Goal: Task Accomplishment & Management: Manage account settings

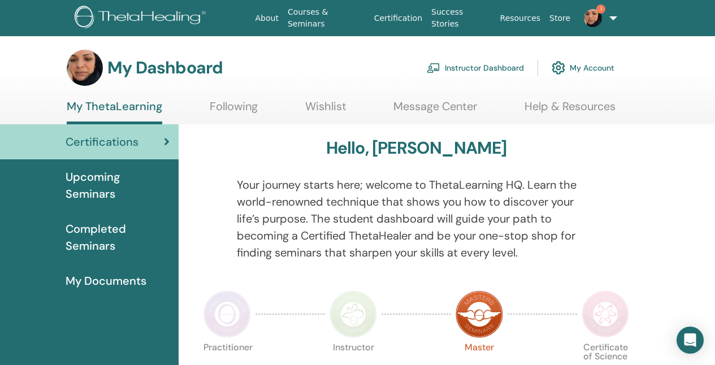
click at [503, 69] on link "Instructor Dashboard" at bounding box center [474, 67] width 97 height 25
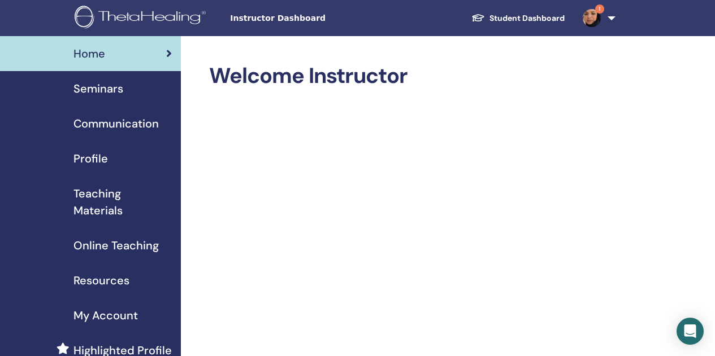
click at [112, 194] on span "Teaching Materials" at bounding box center [122, 202] width 98 height 34
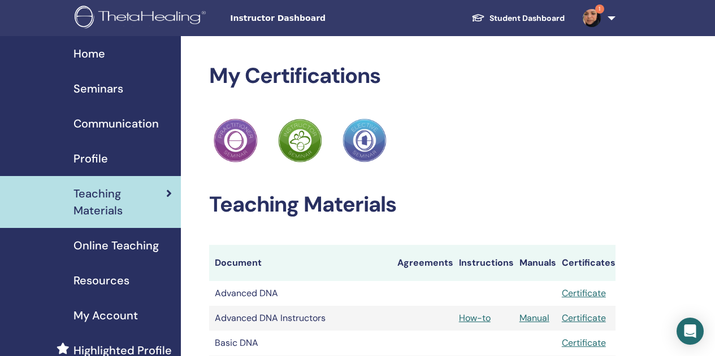
click at [115, 243] on span "Online Teaching" at bounding box center [115, 245] width 85 height 17
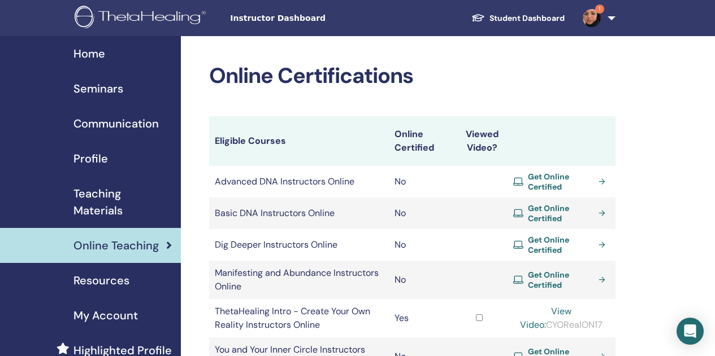
click at [113, 86] on span "Seminars" at bounding box center [98, 88] width 50 height 17
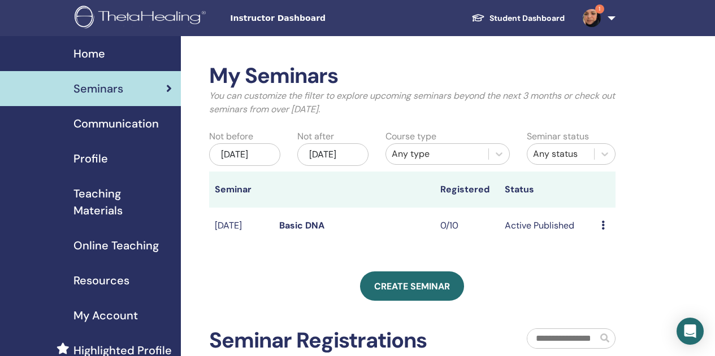
click at [603, 230] on icon at bounding box center [602, 225] width 3 height 9
click at [591, 247] on link "Preview" at bounding box center [605, 246] width 32 height 12
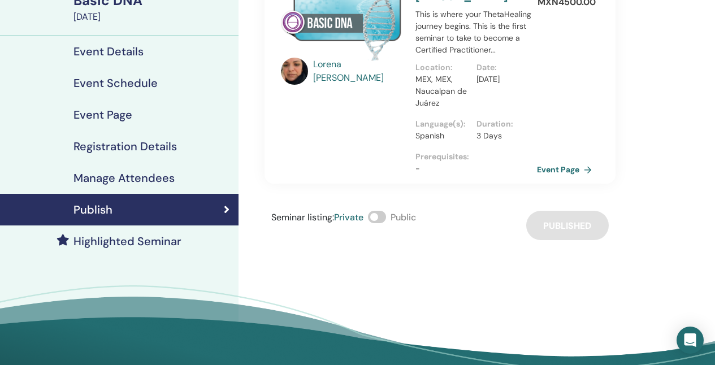
scroll to position [98, 0]
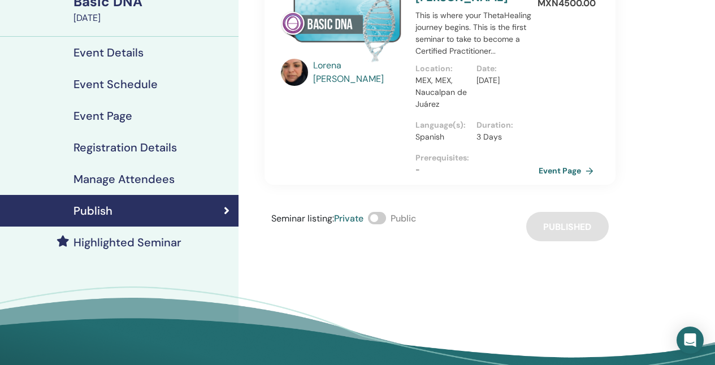
click at [555, 174] on link "Event Page" at bounding box center [567, 170] width 59 height 17
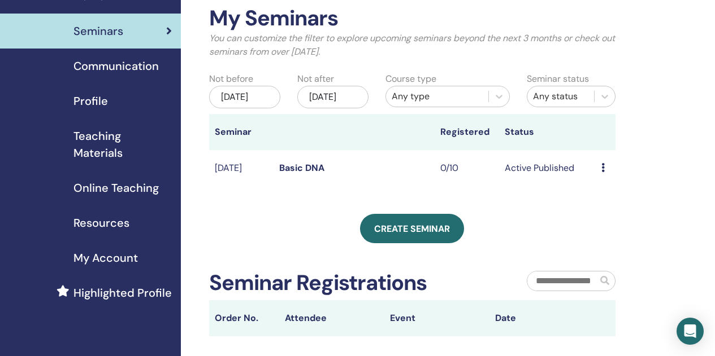
scroll to position [59, 0]
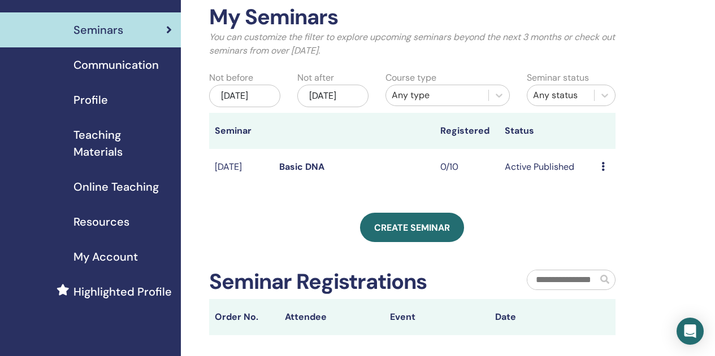
click at [302, 173] on link "Basic DNA" at bounding box center [301, 167] width 45 height 12
click at [534, 208] on div "My Seminars You can customize the filter to explore upcoming seminars beyond th…" at bounding box center [412, 170] width 406 height 331
click at [306, 173] on link "Basic DNA" at bounding box center [301, 167] width 45 height 12
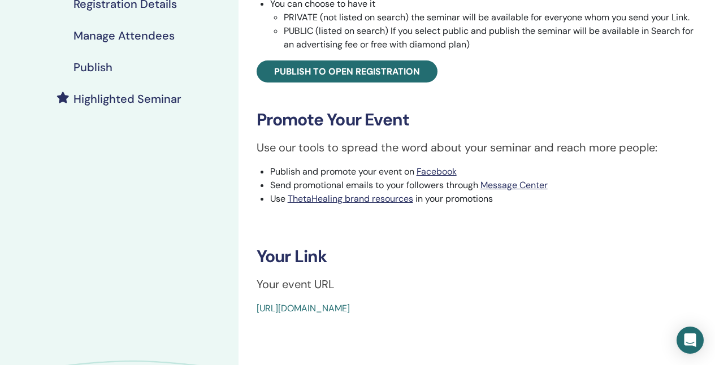
scroll to position [236, 0]
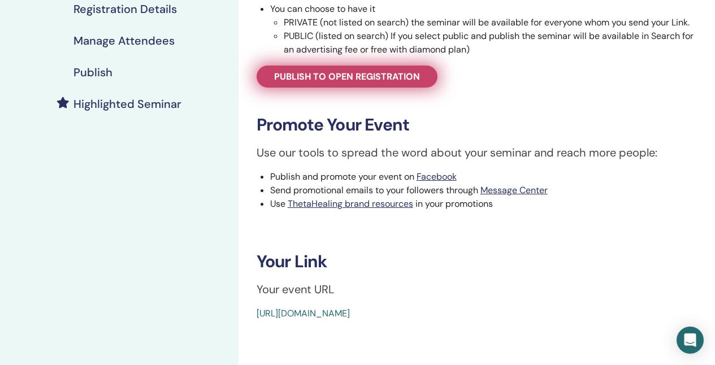
click at [342, 82] on span "Publish to open registration" at bounding box center [347, 77] width 146 height 12
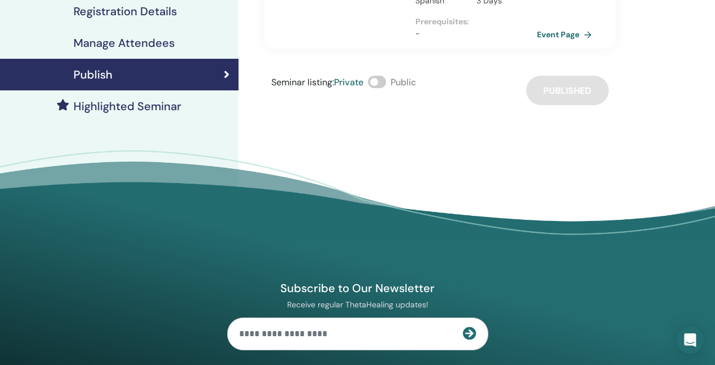
scroll to position [224, 0]
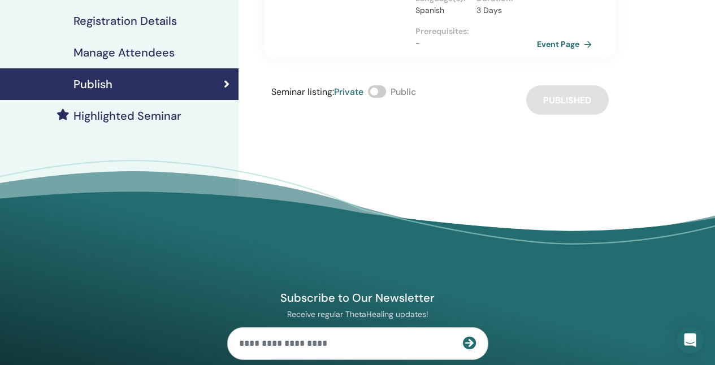
click at [380, 88] on span at bounding box center [377, 91] width 18 height 12
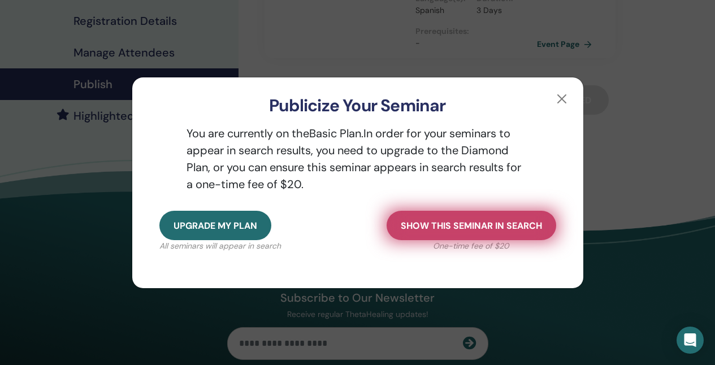
drag, startPoint x: 561, startPoint y: 98, endPoint x: 519, endPoint y: 212, distance: 121.5
click at [519, 212] on div "Publicize Your Seminar You are currently on the Basic Plan. In order for your s…" at bounding box center [358, 183] width 452 height 212
click at [510, 219] on button "Show this seminar in search" at bounding box center [470, 225] width 169 height 29
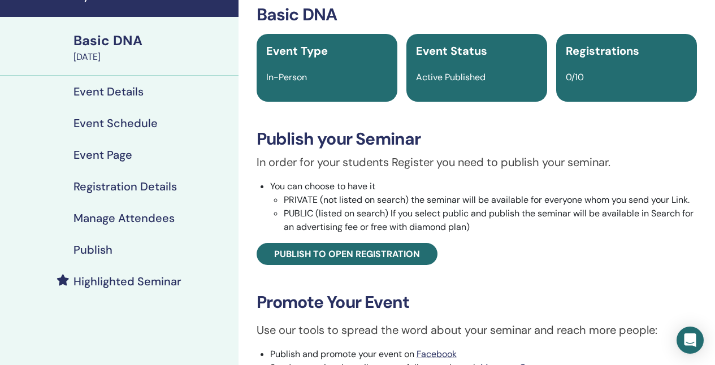
scroll to position [58, 0]
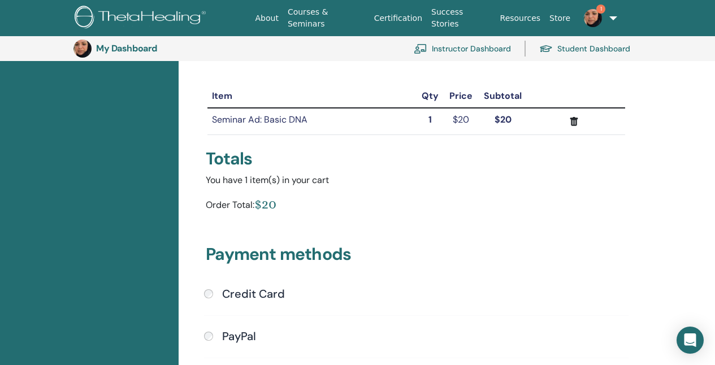
scroll to position [112, 0]
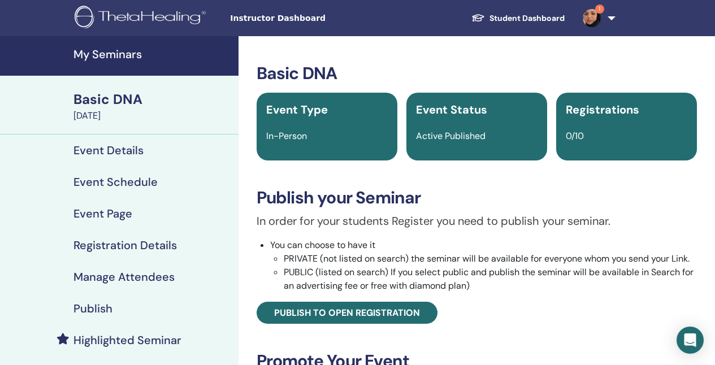
click at [120, 181] on h4 "Event Schedule" at bounding box center [115, 182] width 84 height 14
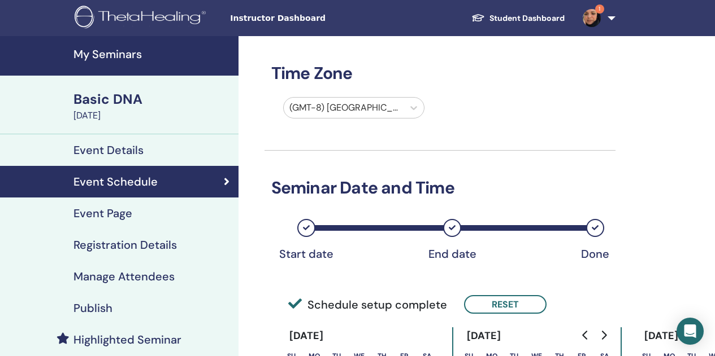
click at [133, 154] on h4 "Event Details" at bounding box center [108, 150] width 70 height 14
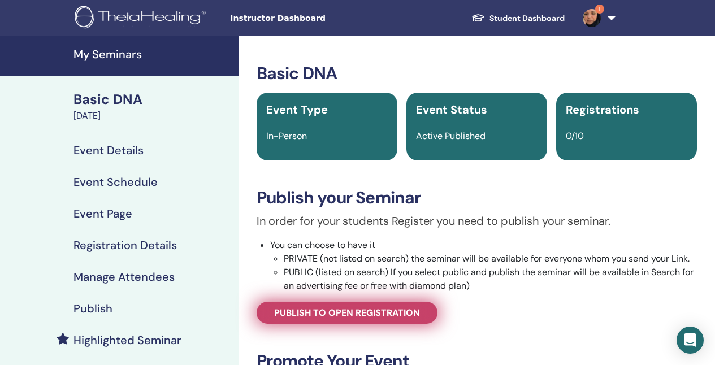
click at [329, 316] on span "Publish to open registration" at bounding box center [347, 313] width 146 height 12
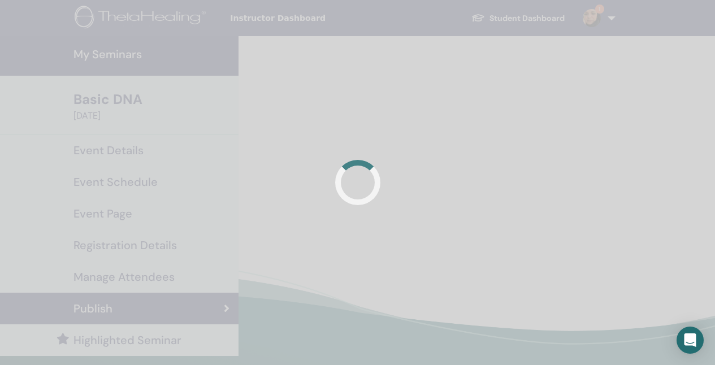
click at [455, 146] on div at bounding box center [357, 182] width 715 height 365
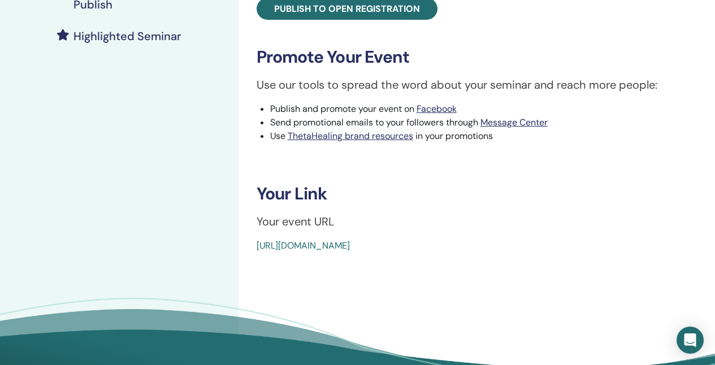
scroll to position [311, 0]
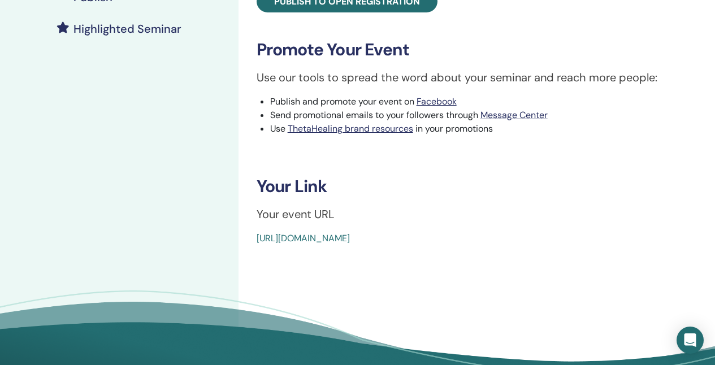
drag, startPoint x: 502, startPoint y: 251, endPoint x: 254, endPoint y: 255, distance: 248.0
copy link "https://www.thetahealing.com/seminar-374108-details.html"
